Goal: Information Seeking & Learning: Learn about a topic

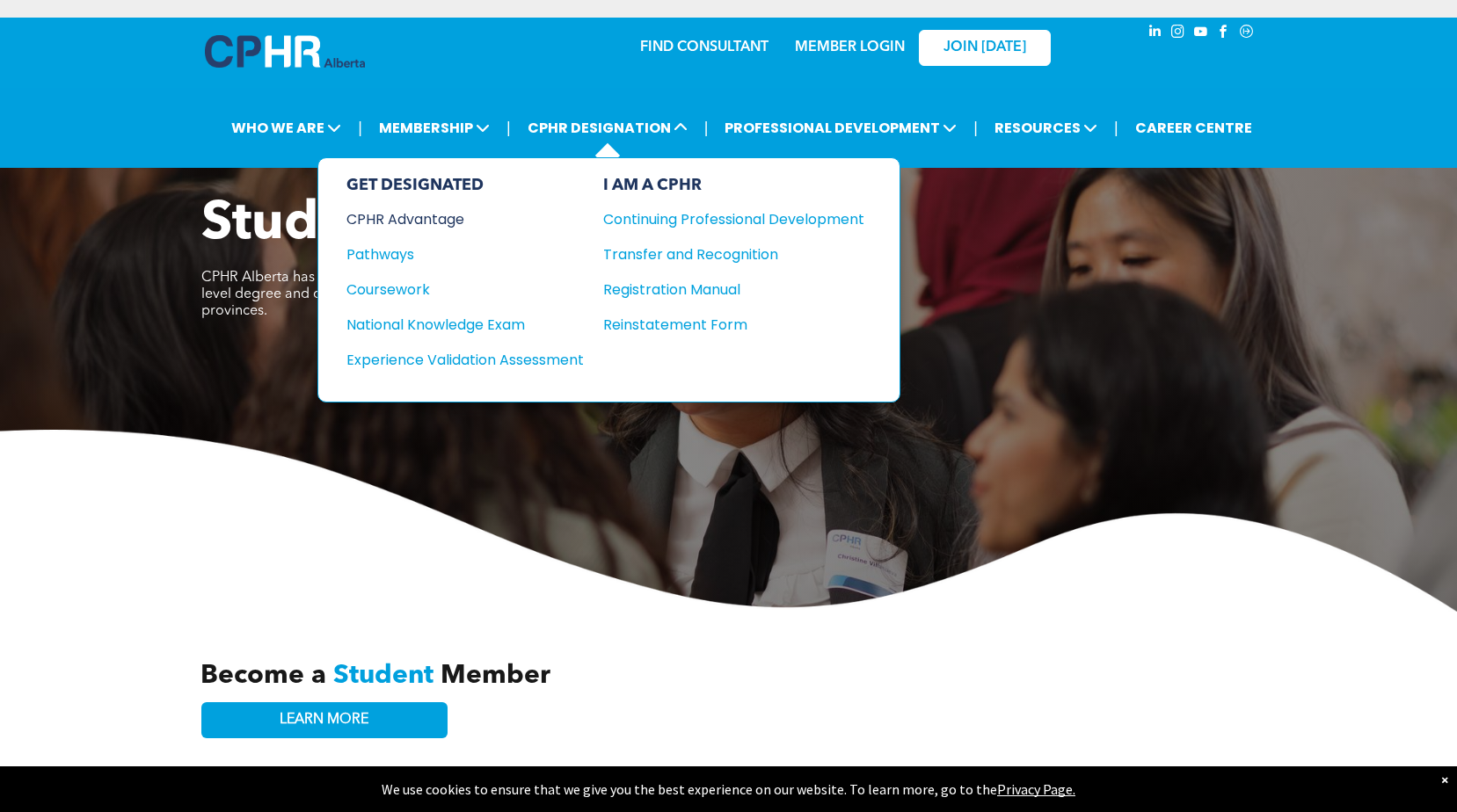
click at [445, 225] on div "CPHR Advantage" at bounding box center [454, 220] width 214 height 22
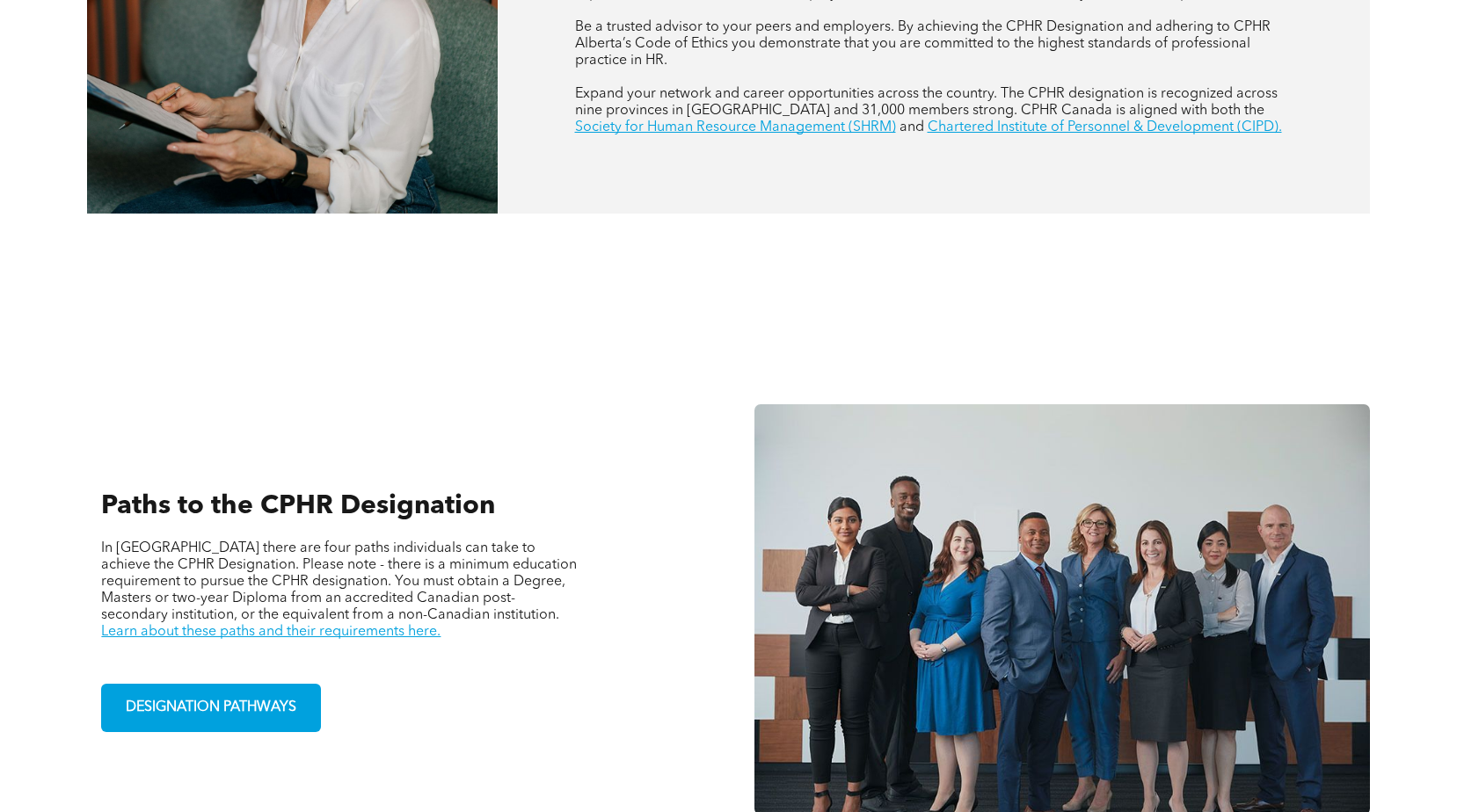
scroll to position [879, 0]
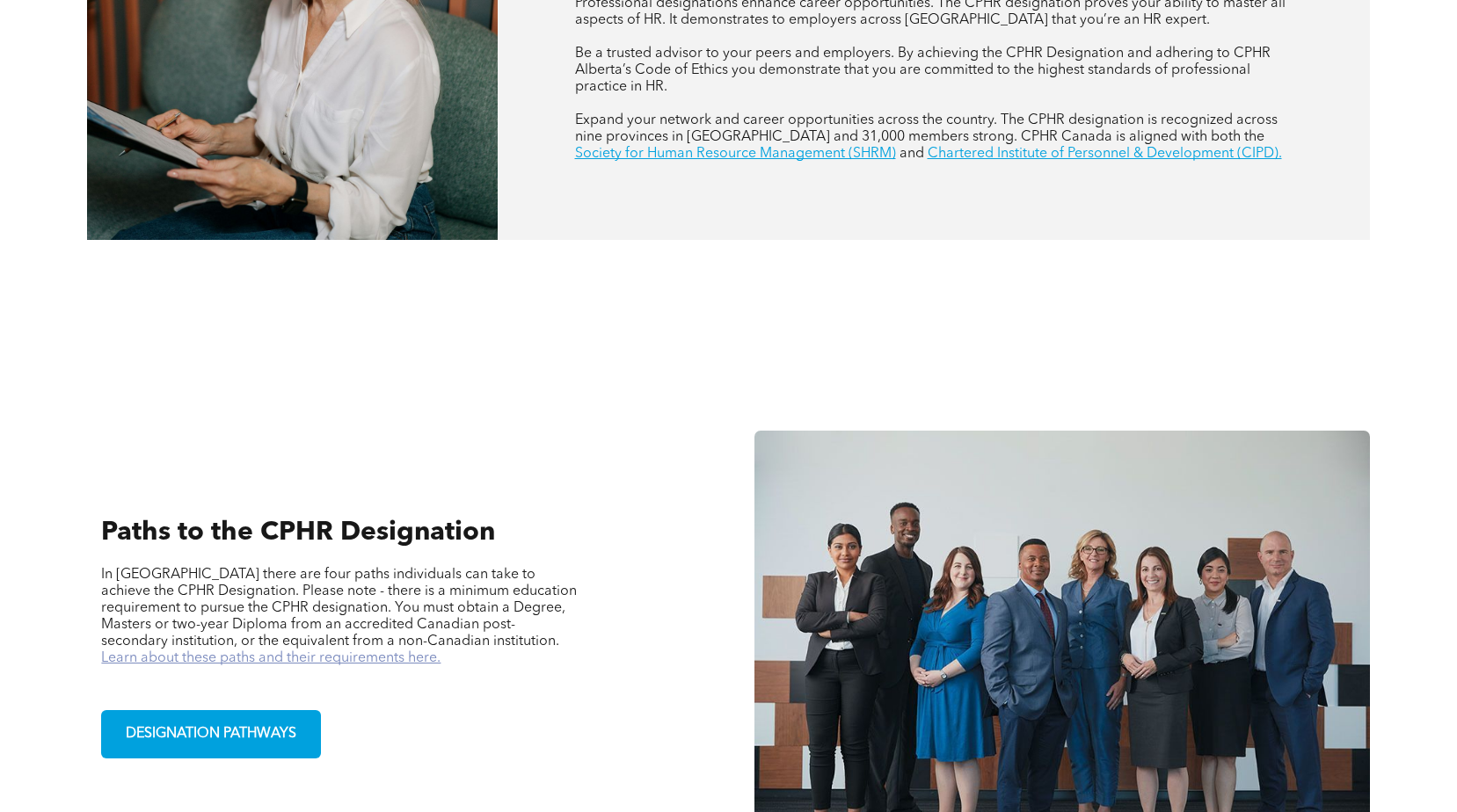
click at [441, 651] on link "Learn about these paths and their requirements here." at bounding box center [271, 658] width 340 height 14
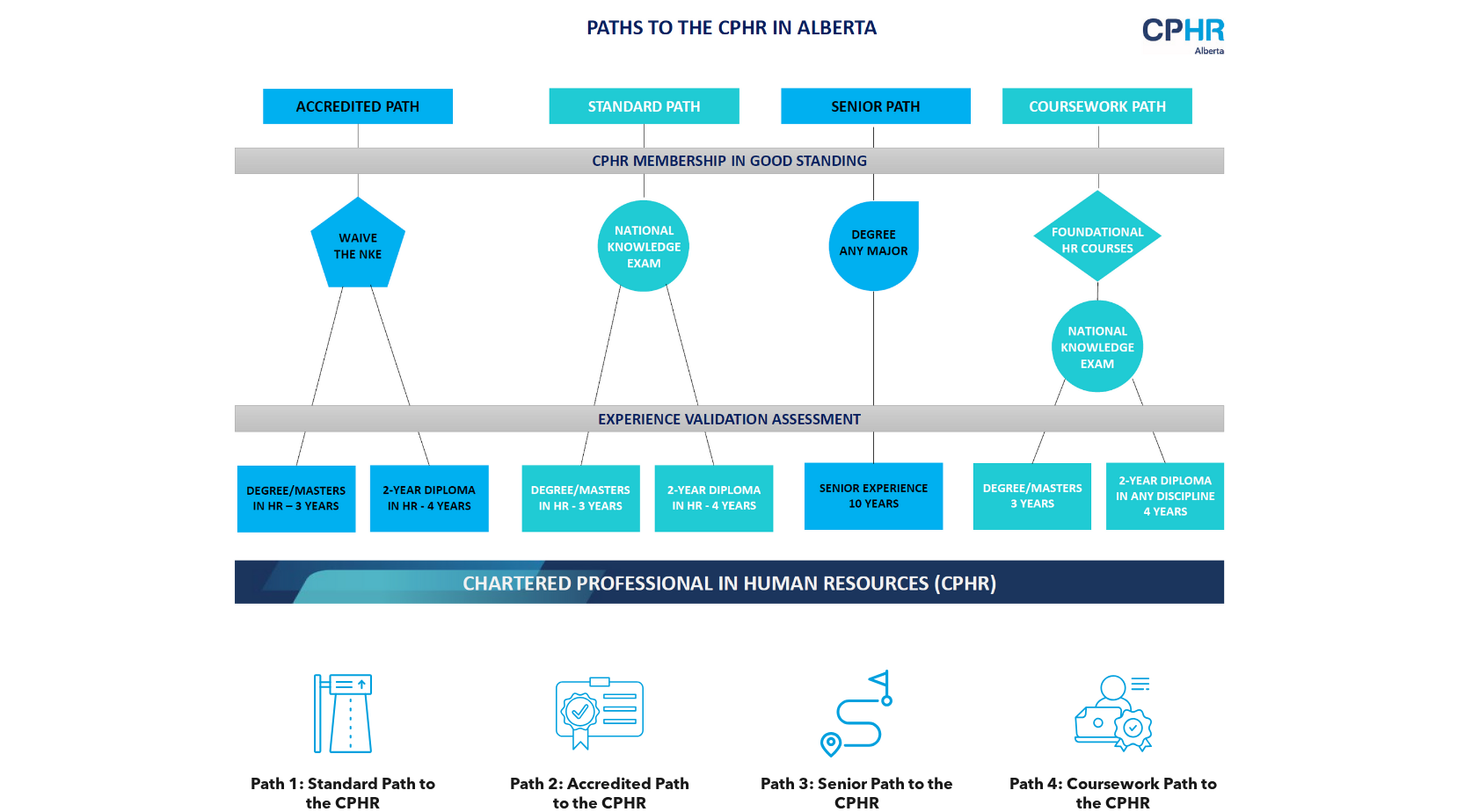
scroll to position [1494, 0]
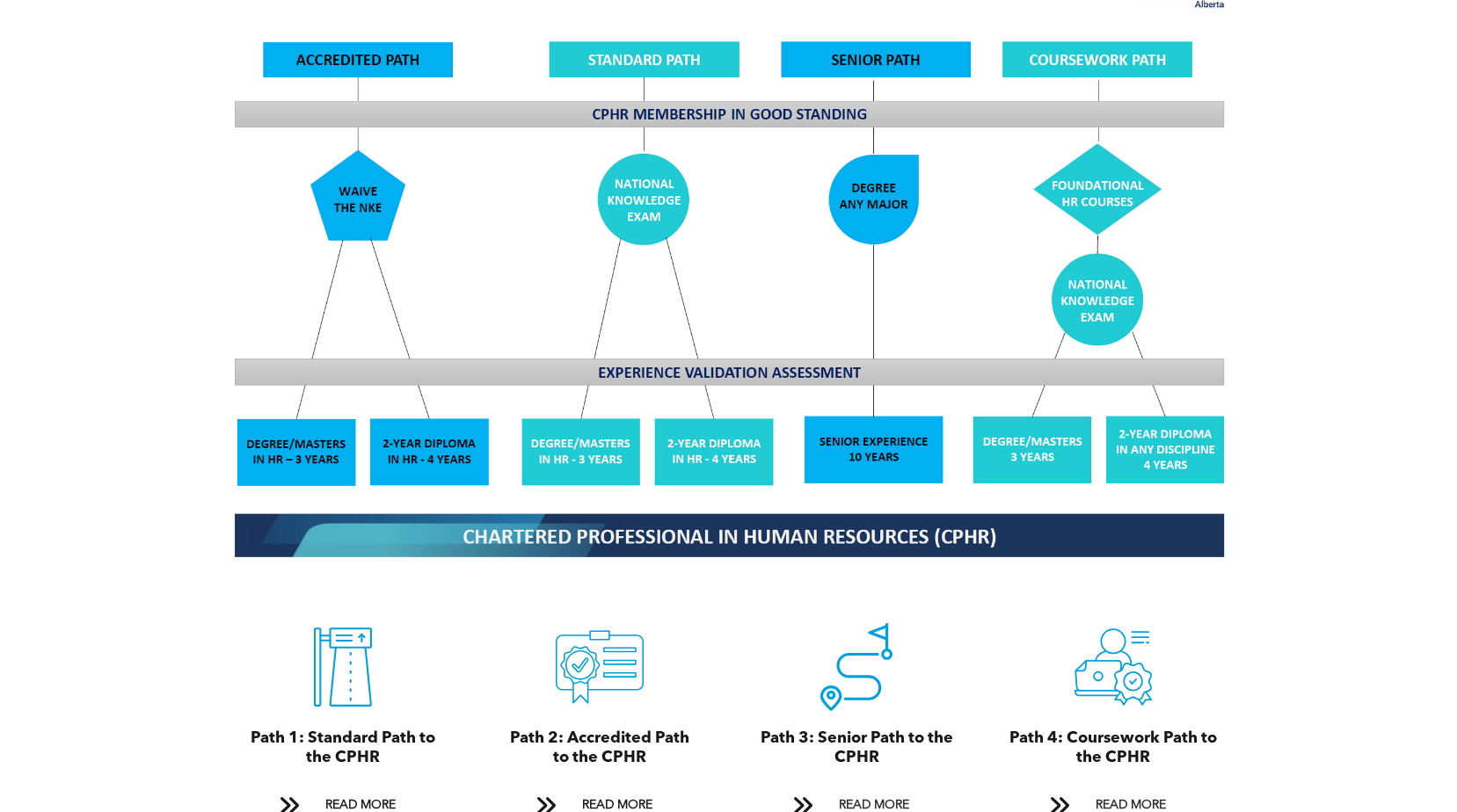
click at [1180, 99] on img at bounding box center [728, 262] width 1018 height 612
